Goal: Register for event/course

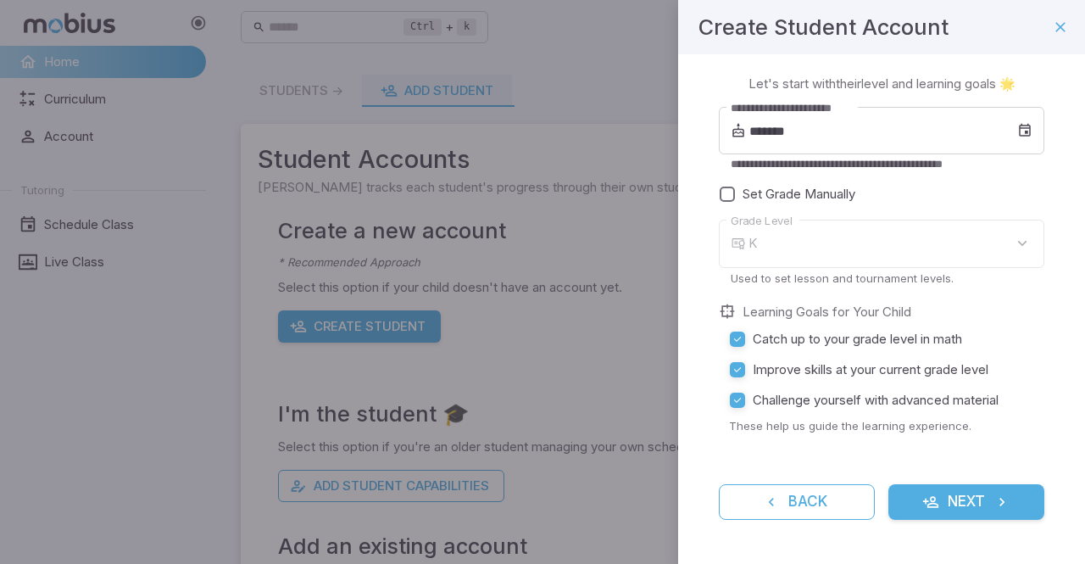
type input "*"
click at [827, 130] on input "*******" at bounding box center [883, 130] width 268 height 47
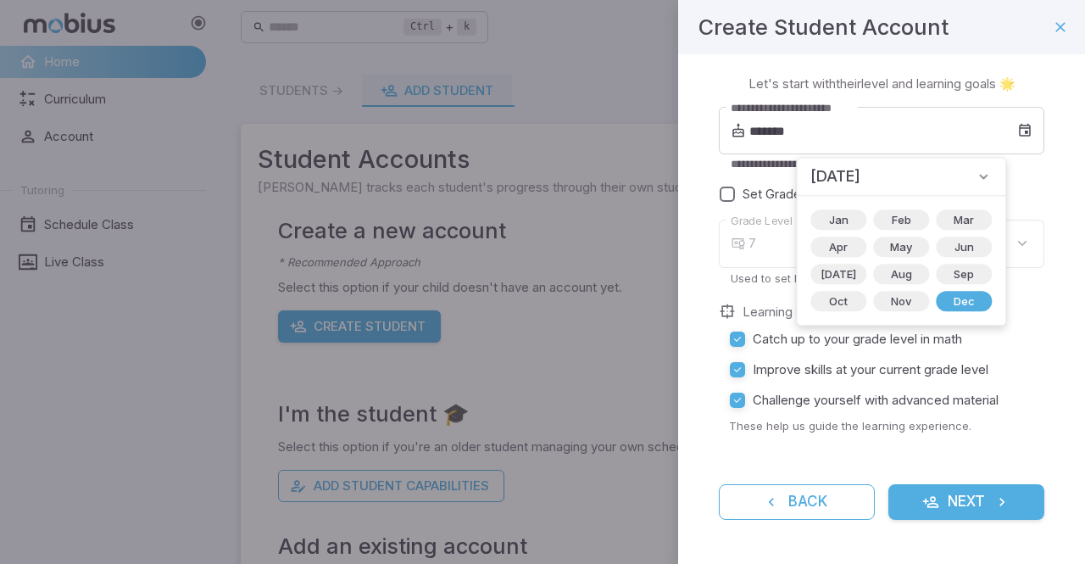
click at [975, 172] on icon at bounding box center [983, 176] width 17 height 17
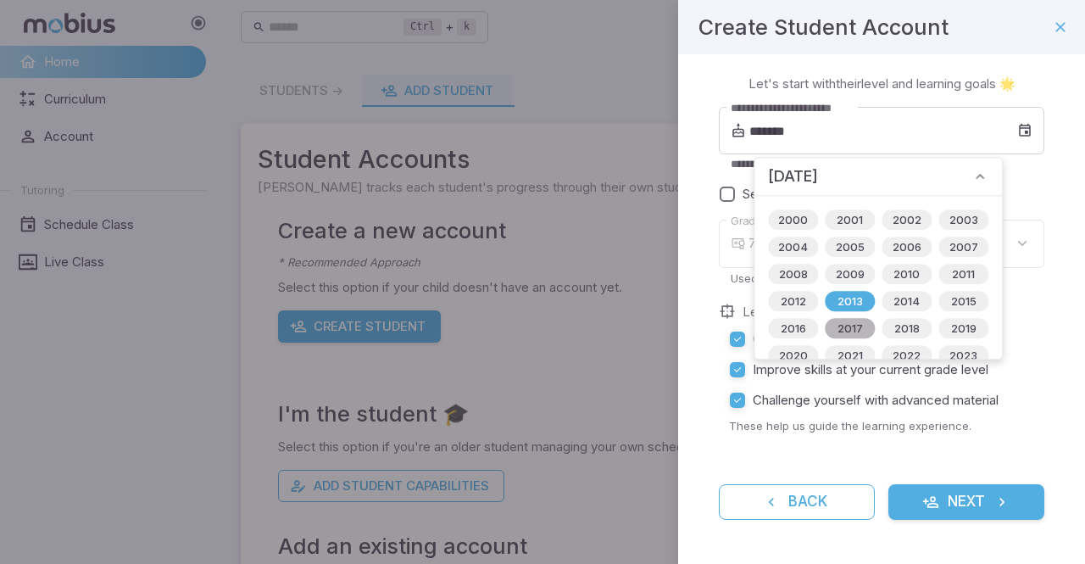
click at [849, 328] on span "2017" at bounding box center [850, 328] width 46 height 17
type input "*******"
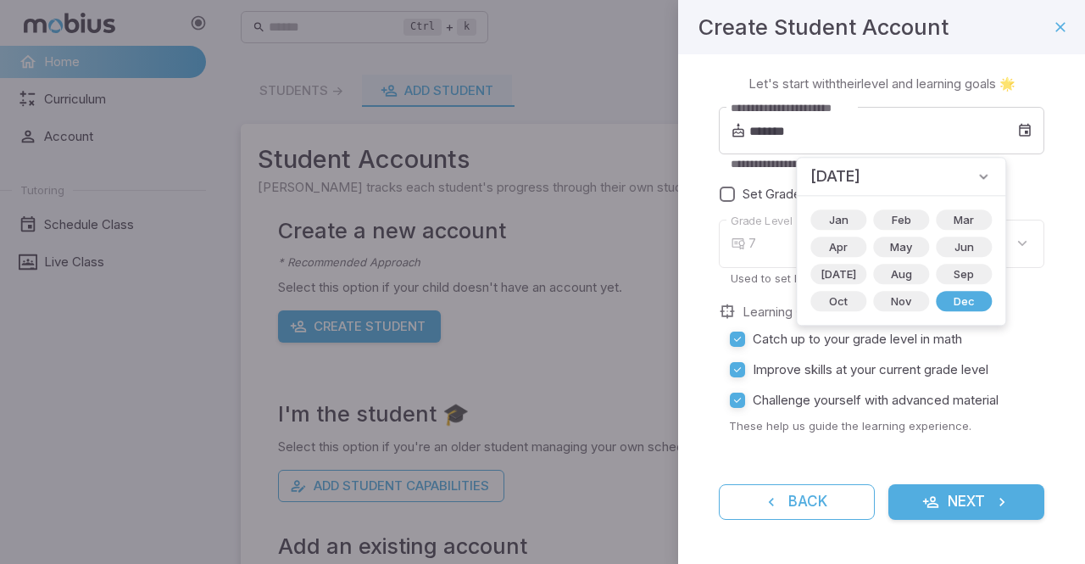
type input "*"
click at [827, 216] on span "Jan" at bounding box center [839, 219] width 40 height 17
type input "*******"
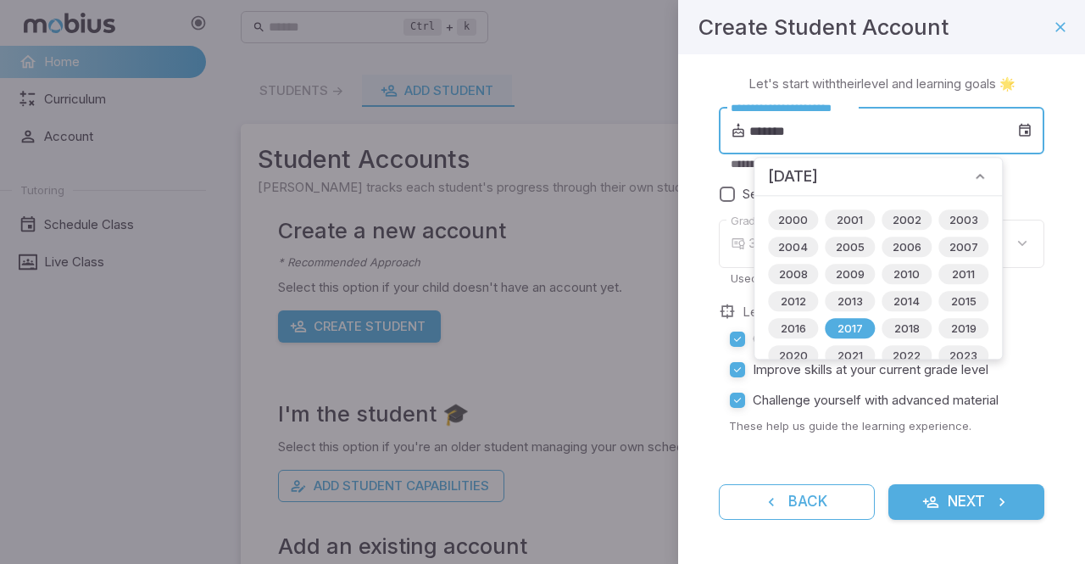
click at [889, 140] on input "*******" at bounding box center [883, 130] width 268 height 47
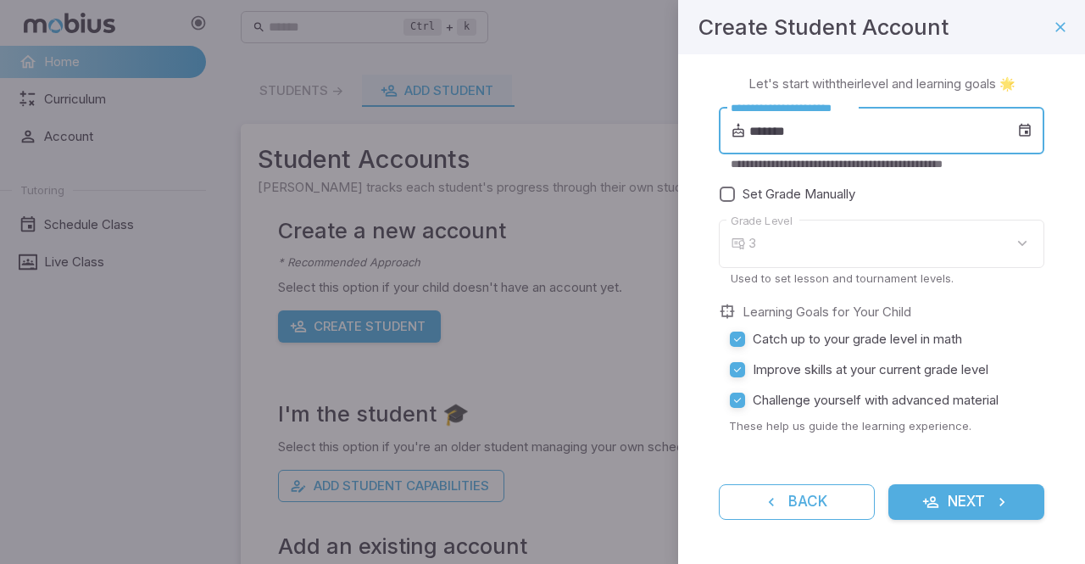
click at [785, 241] on div "3" at bounding box center [896, 244] width 296 height 48
click at [971, 498] on button "Next" at bounding box center [966, 502] width 156 height 36
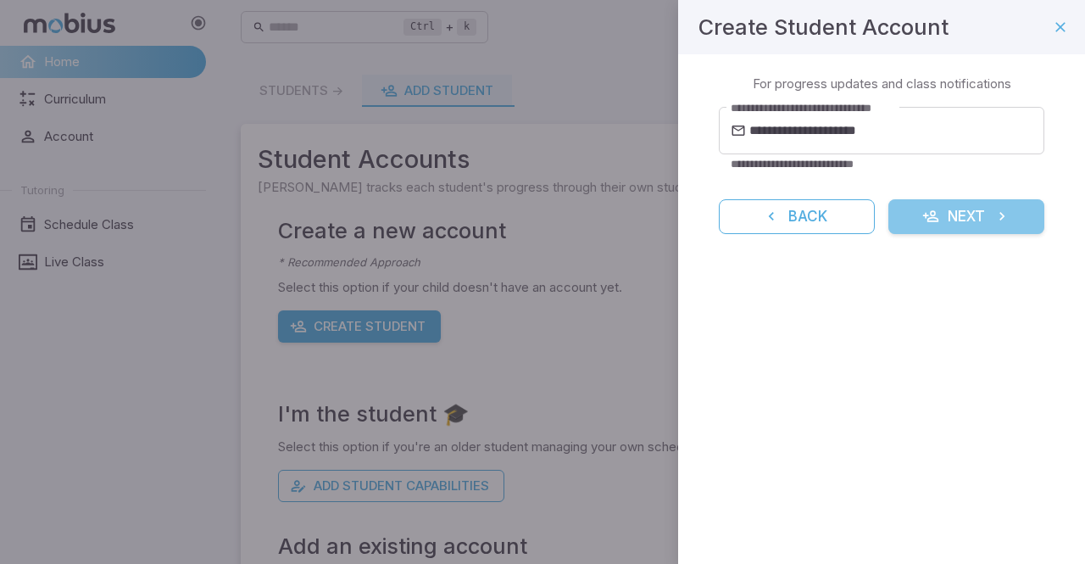
click at [970, 220] on button "Next" at bounding box center [966, 217] width 156 height 36
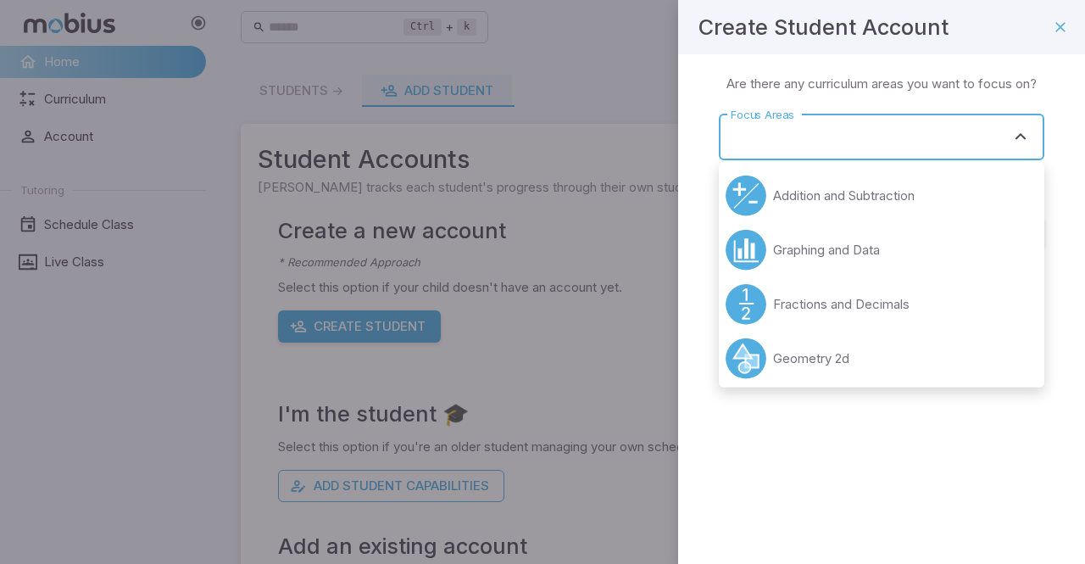
click at [810, 140] on input "Focus Areas" at bounding box center [868, 136] width 285 height 31
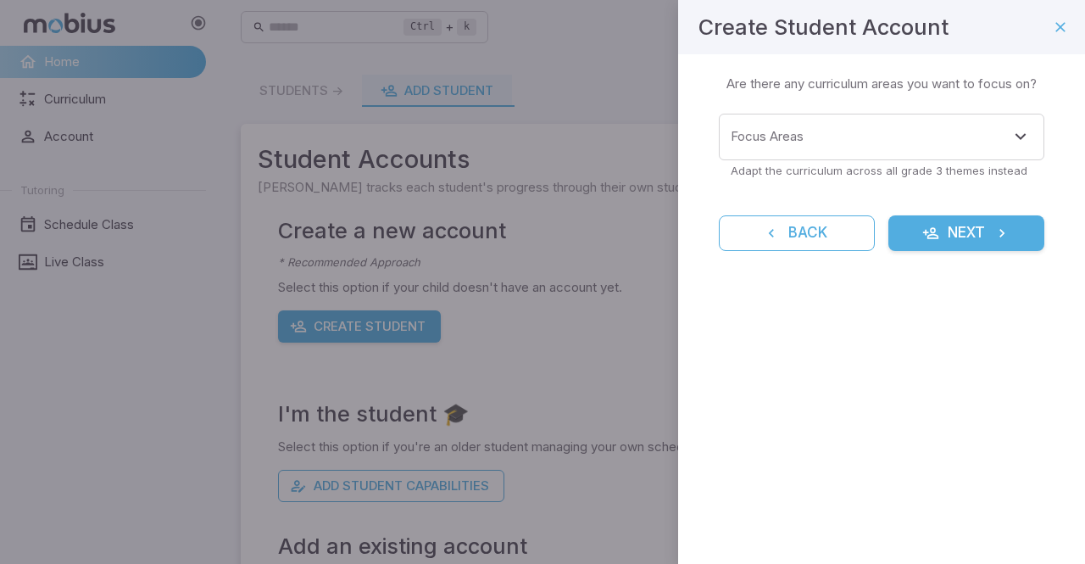
click at [859, 443] on div "Create Student Account Learning Focus 🔎 Are there any curriculum areas you want…" at bounding box center [881, 282] width 407 height 564
click at [964, 231] on button "Next" at bounding box center [966, 233] width 156 height 36
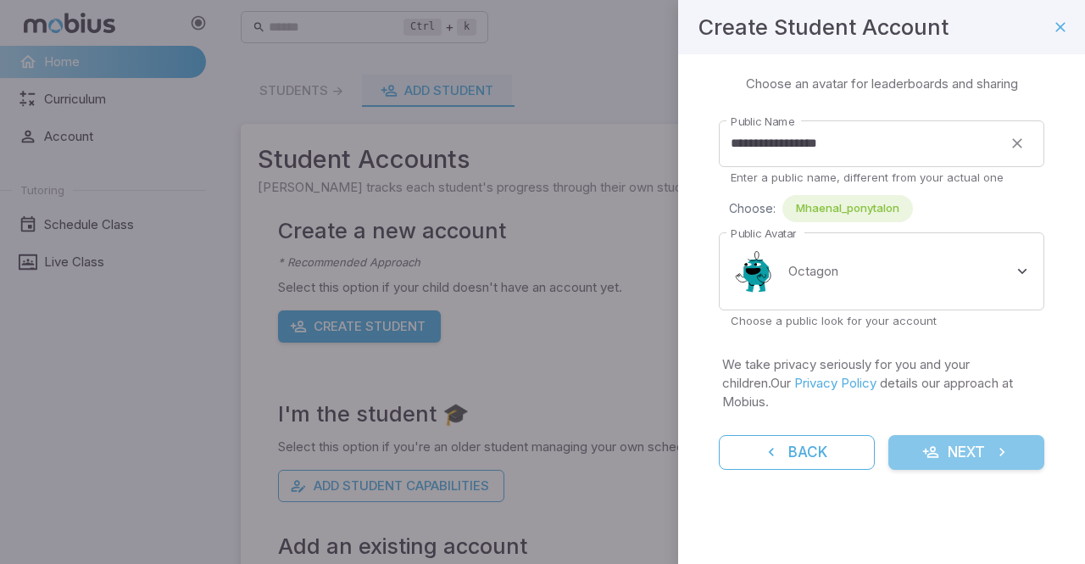
click at [973, 435] on button "Next" at bounding box center [966, 453] width 156 height 36
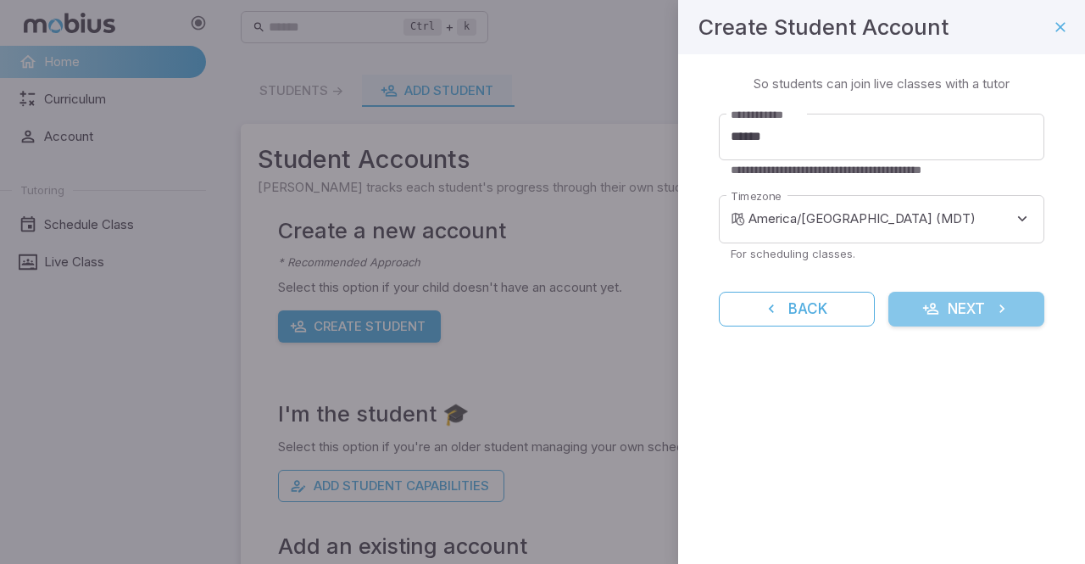
click at [959, 320] on button "Next" at bounding box center [966, 310] width 156 height 36
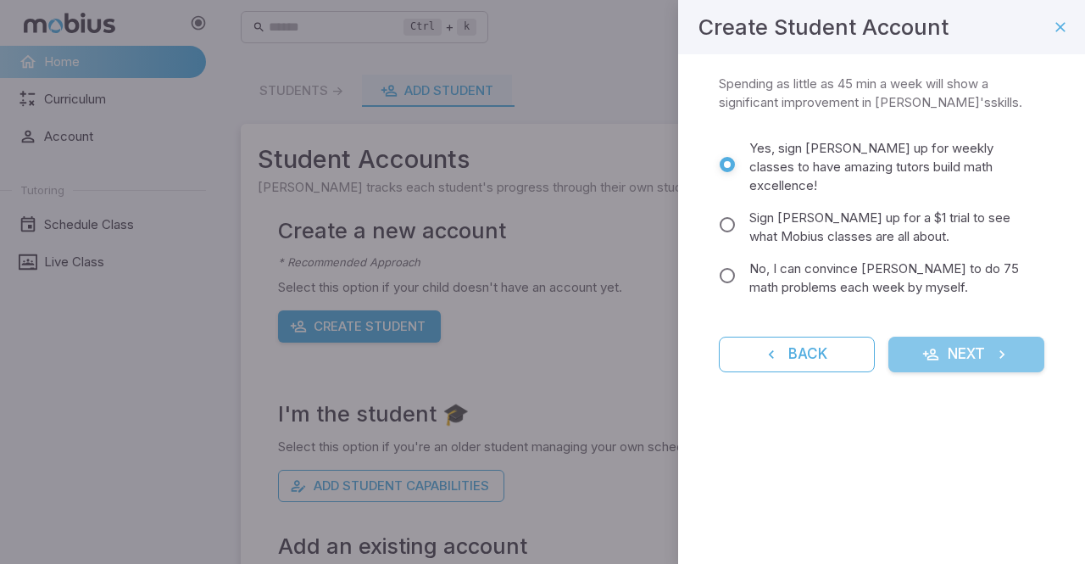
click at [967, 336] on button "Next" at bounding box center [966, 354] width 156 height 36
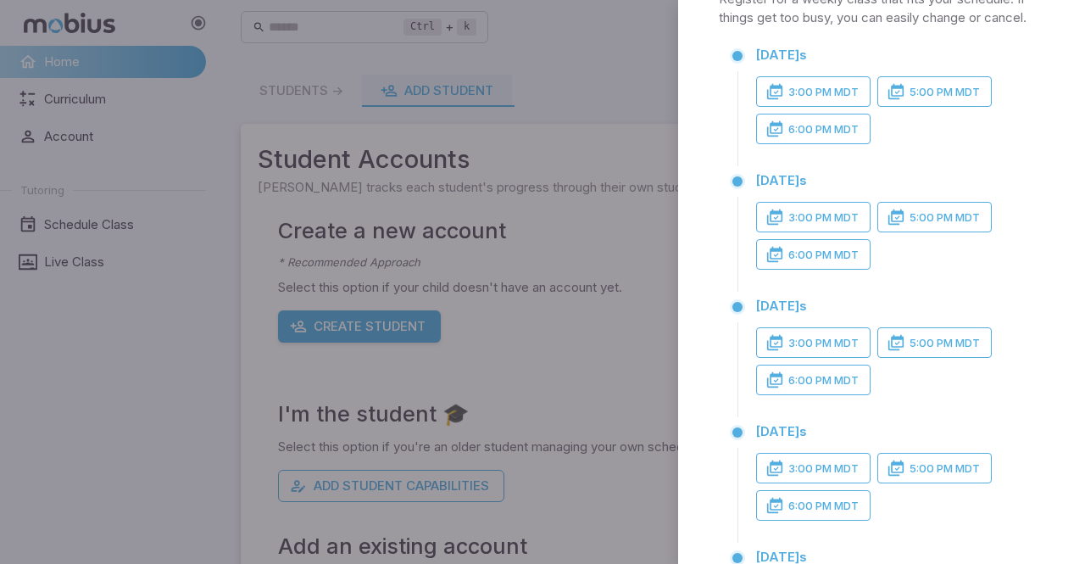
scroll to position [80, 0]
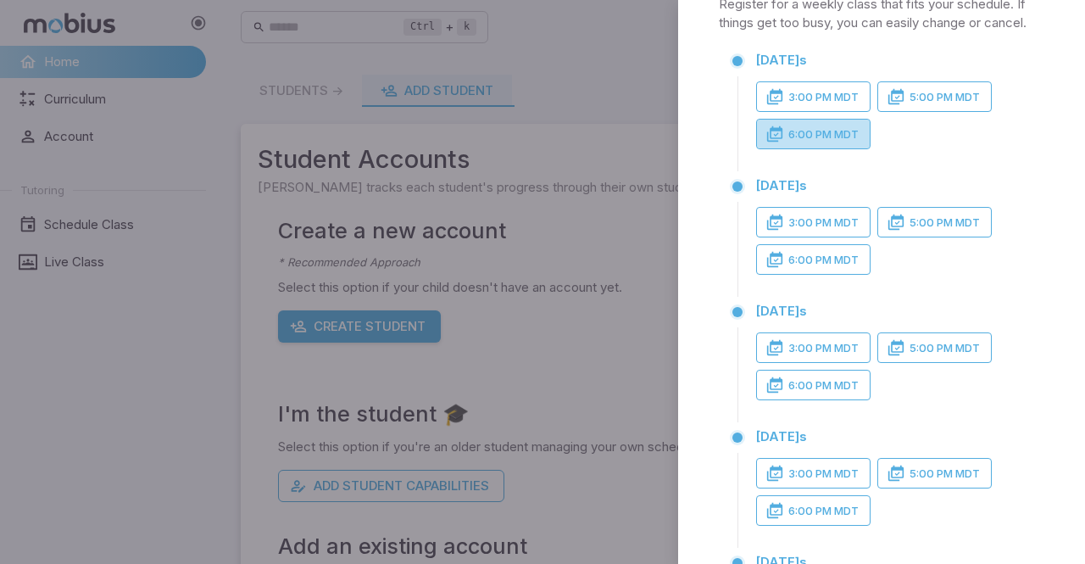
click at [801, 149] on button "6:00 PM MDT" at bounding box center [813, 134] width 114 height 31
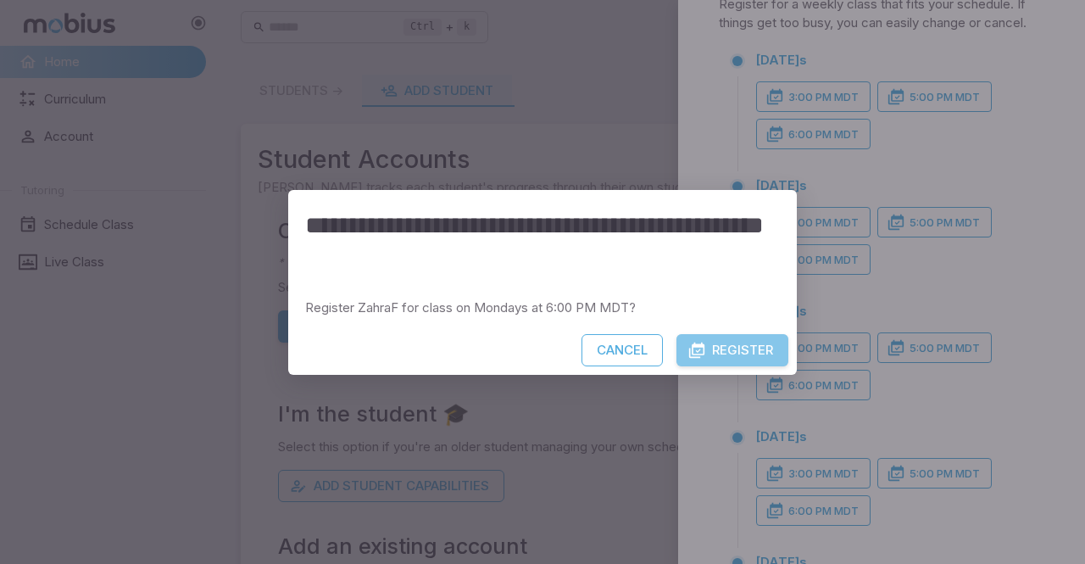
click at [728, 352] on button "Register" at bounding box center [732, 350] width 112 height 32
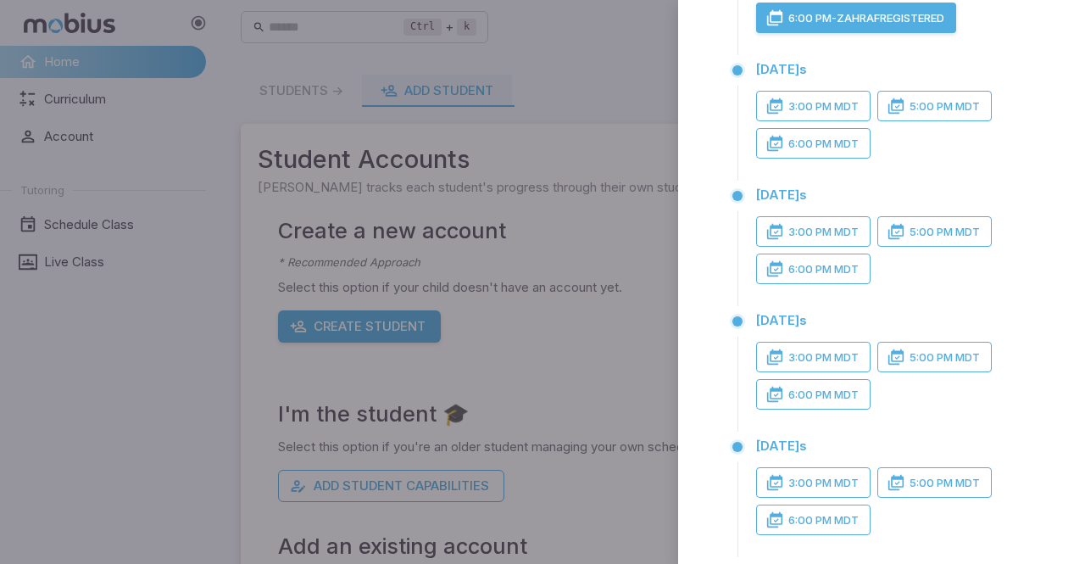
scroll to position [322, 0]
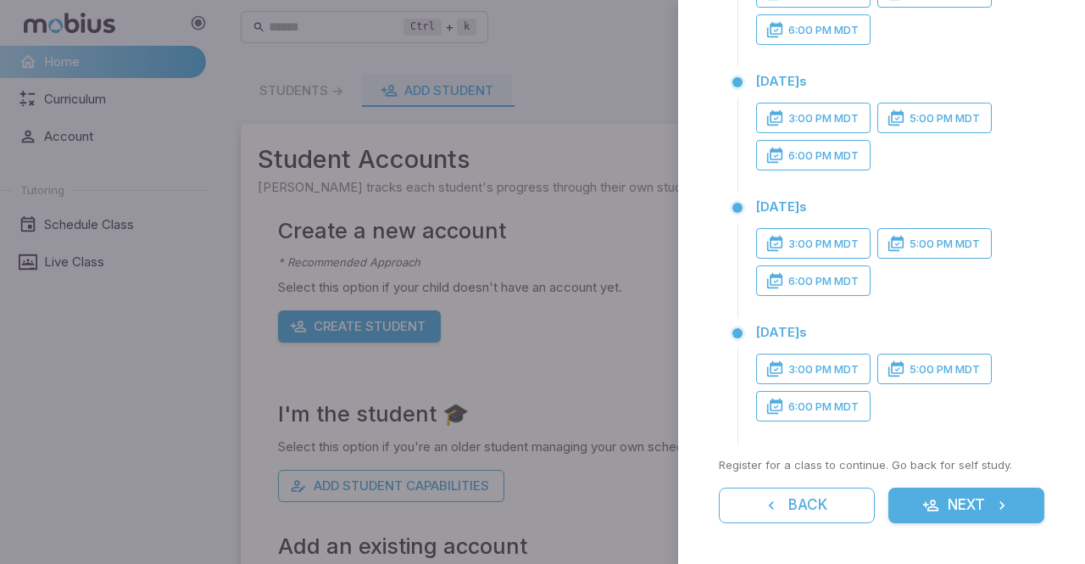
click at [944, 505] on button "Next" at bounding box center [966, 505] width 156 height 36
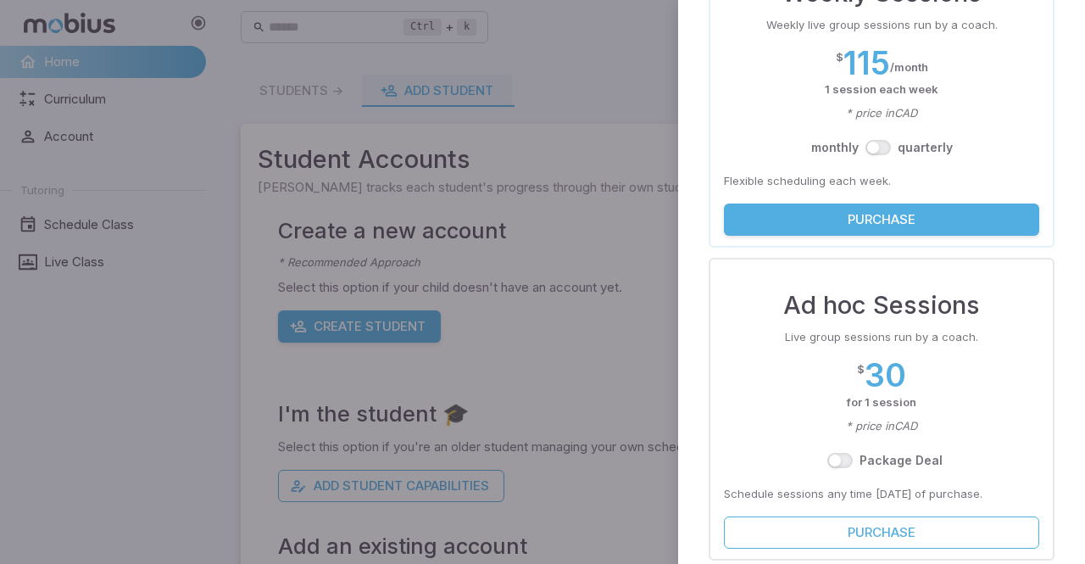
scroll to position [175, 0]
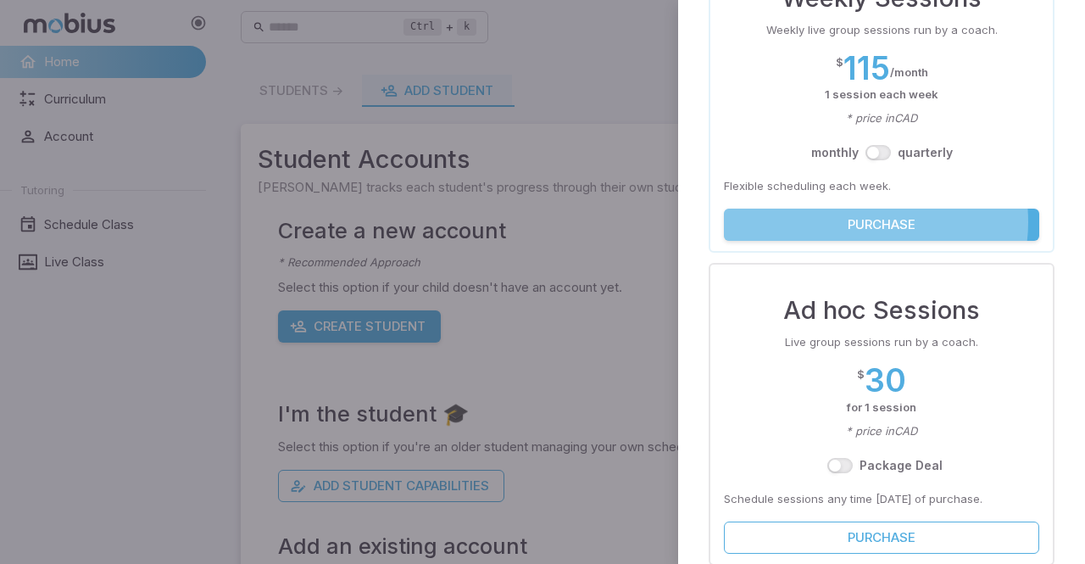
click at [863, 221] on button "Purchase" at bounding box center [881, 225] width 315 height 32
